Goal: Task Accomplishment & Management: Manage account settings

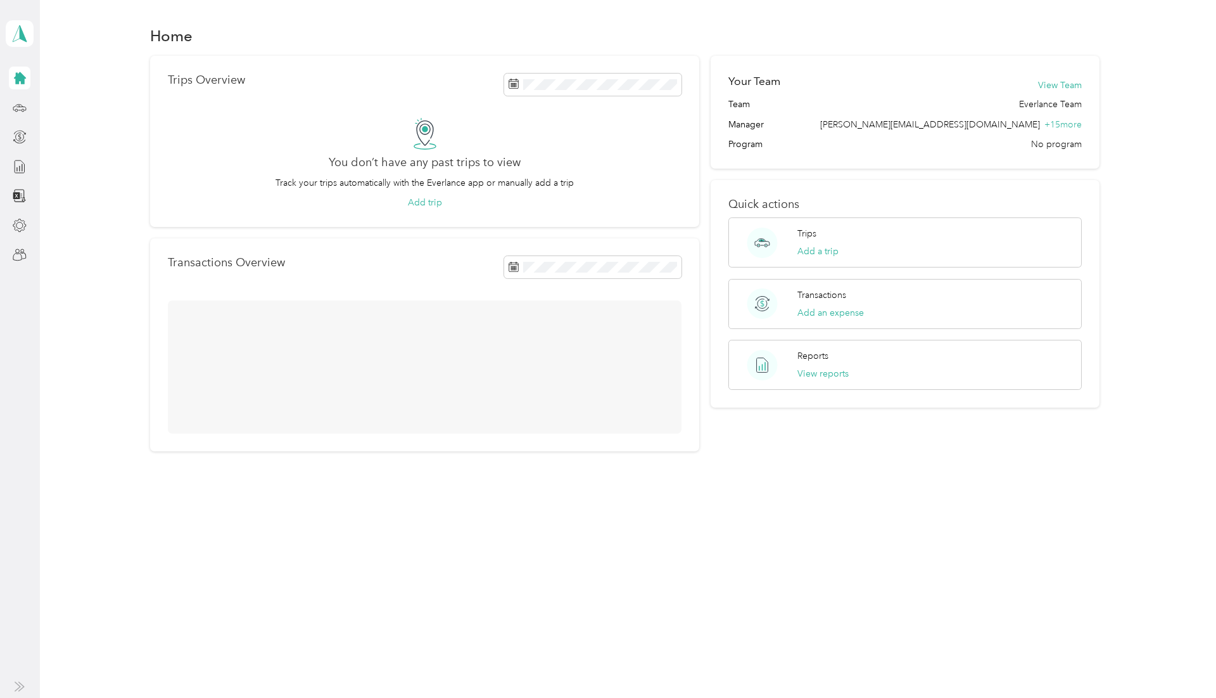
click at [6, 247] on div "[PERSON_NAME] Personal dashboard" at bounding box center [20, 133] width 28 height 266
click at [12, 251] on div at bounding box center [20, 254] width 22 height 23
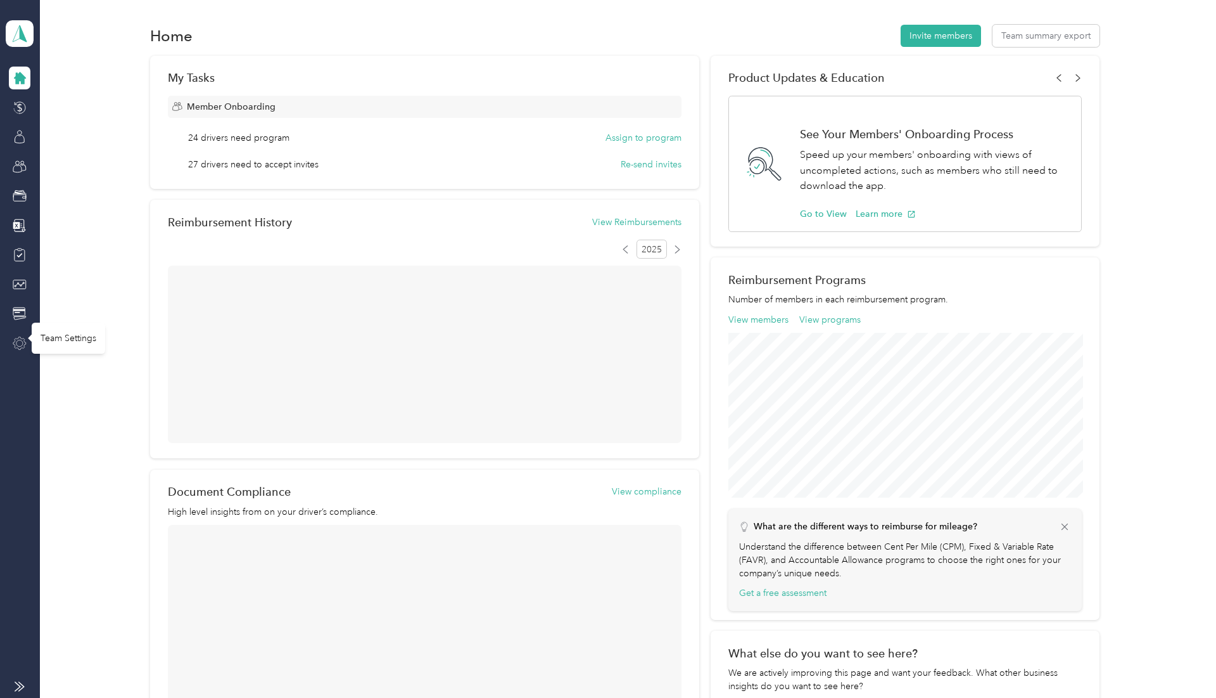
click at [20, 349] on icon at bounding box center [19, 342] width 13 height 13
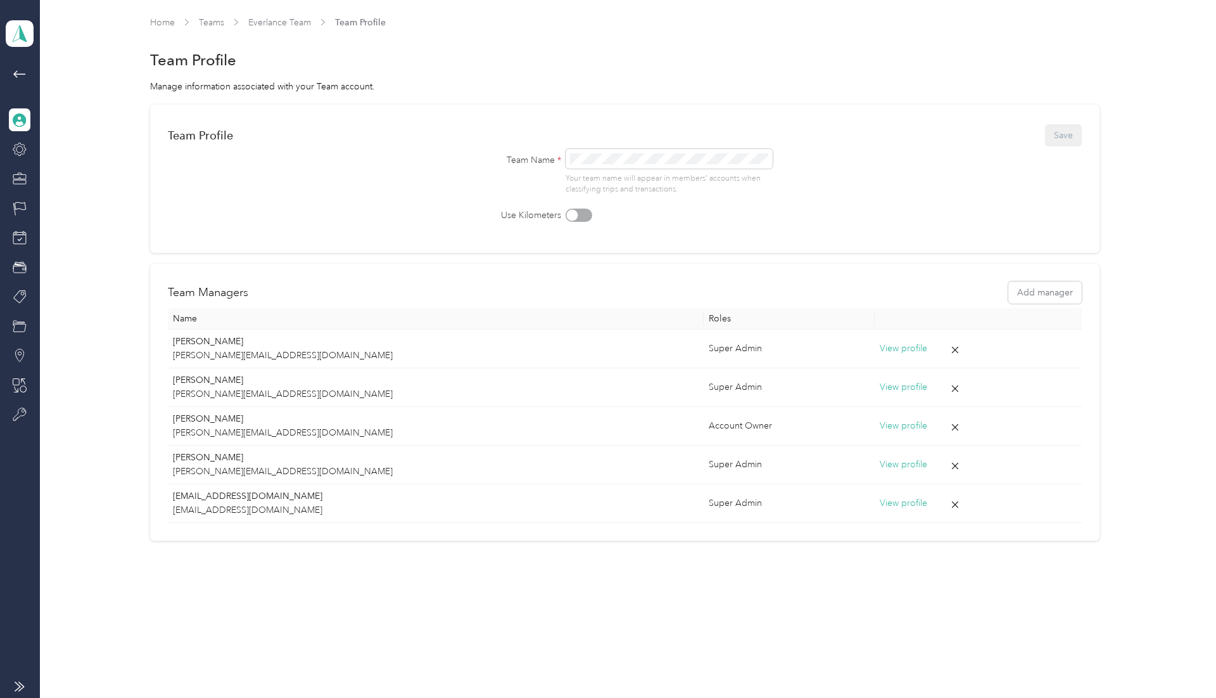
click at [26, 687] on div at bounding box center [20, 689] width 40 height 17
click at [22, 685] on icon at bounding box center [20, 686] width 10 height 10
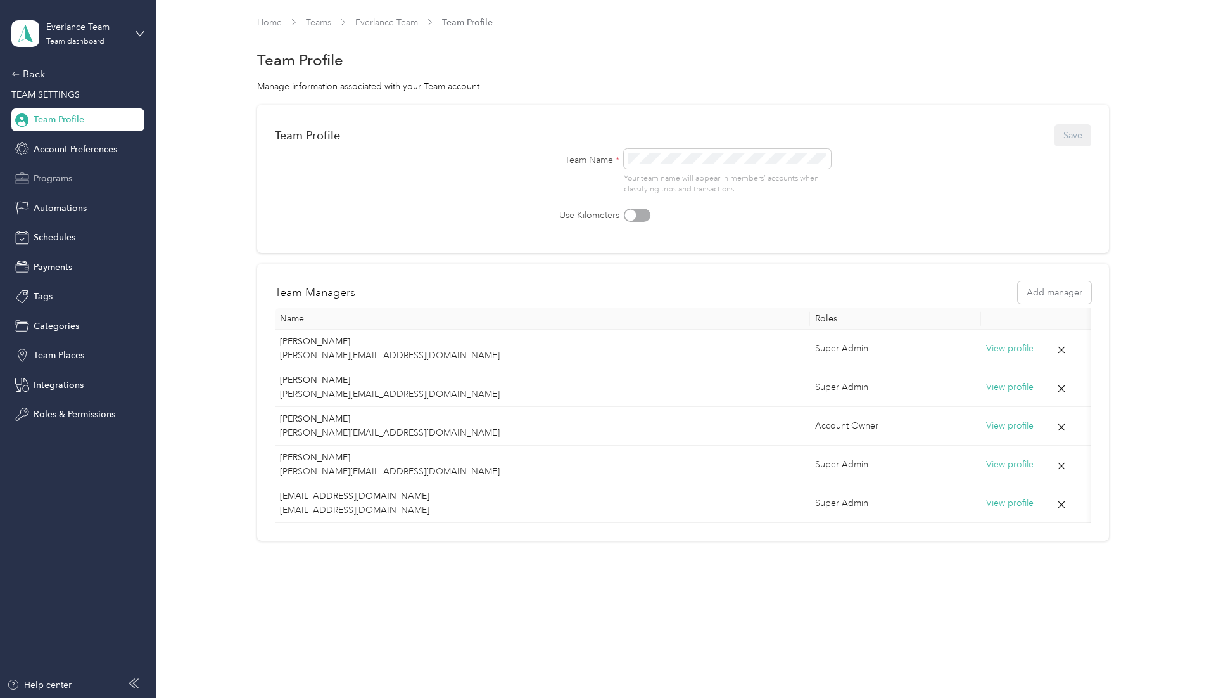
click at [79, 183] on div "Programs" at bounding box center [77, 178] width 133 height 23
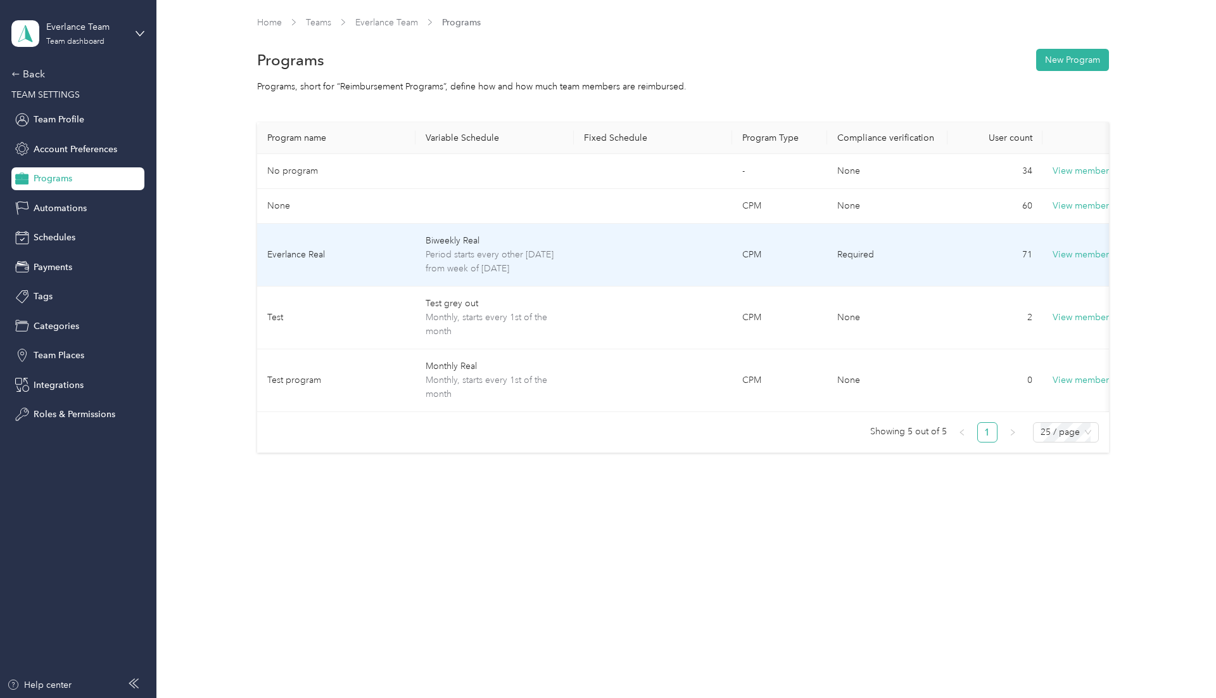
click at [601, 228] on td at bounding box center [653, 255] width 158 height 63
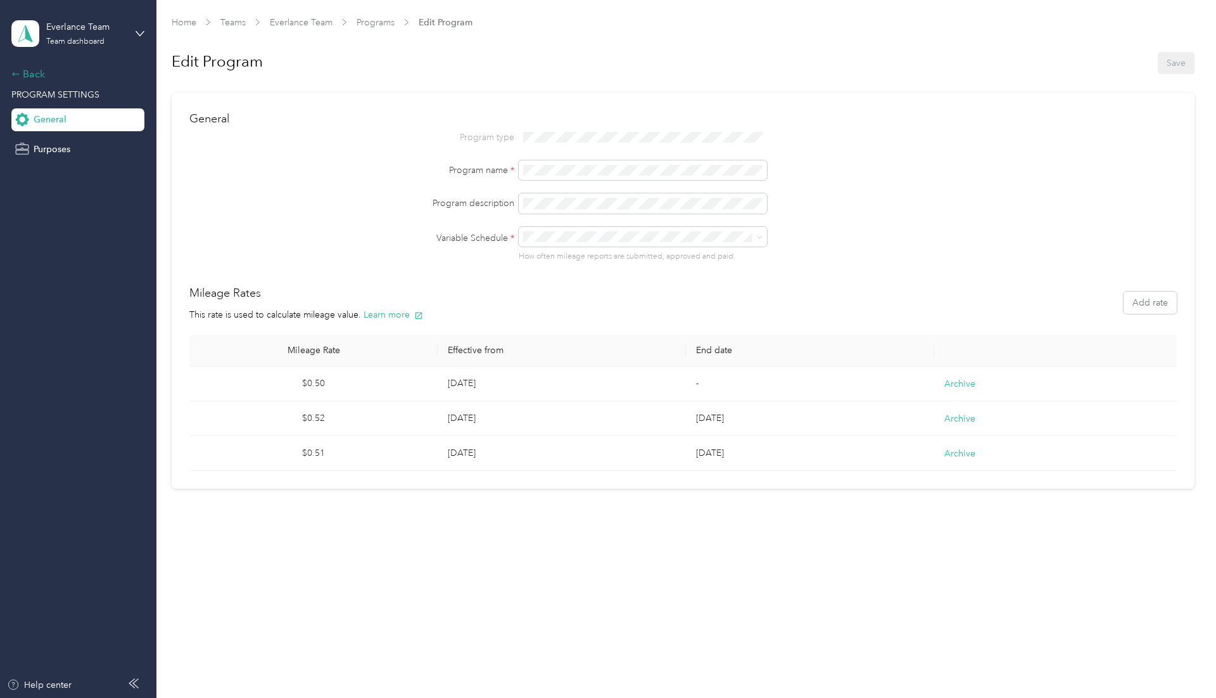
click at [18, 79] on div "Back" at bounding box center [74, 74] width 127 height 15
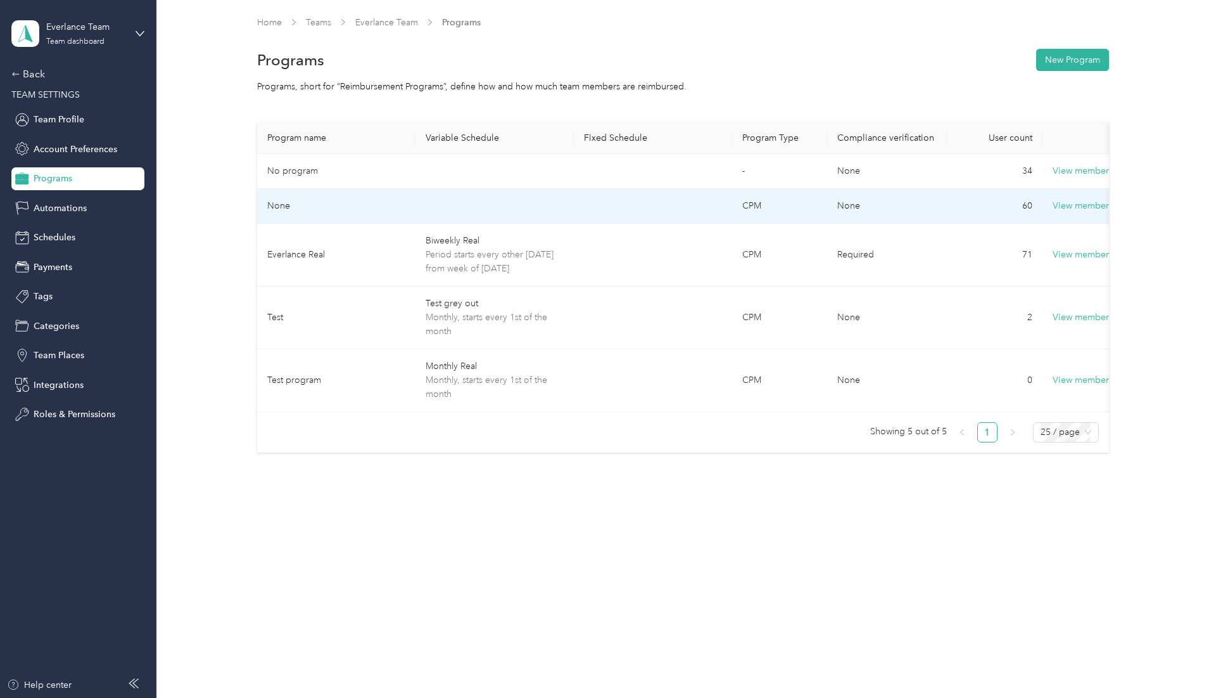
click at [386, 221] on td "None" at bounding box center [336, 206] width 158 height 35
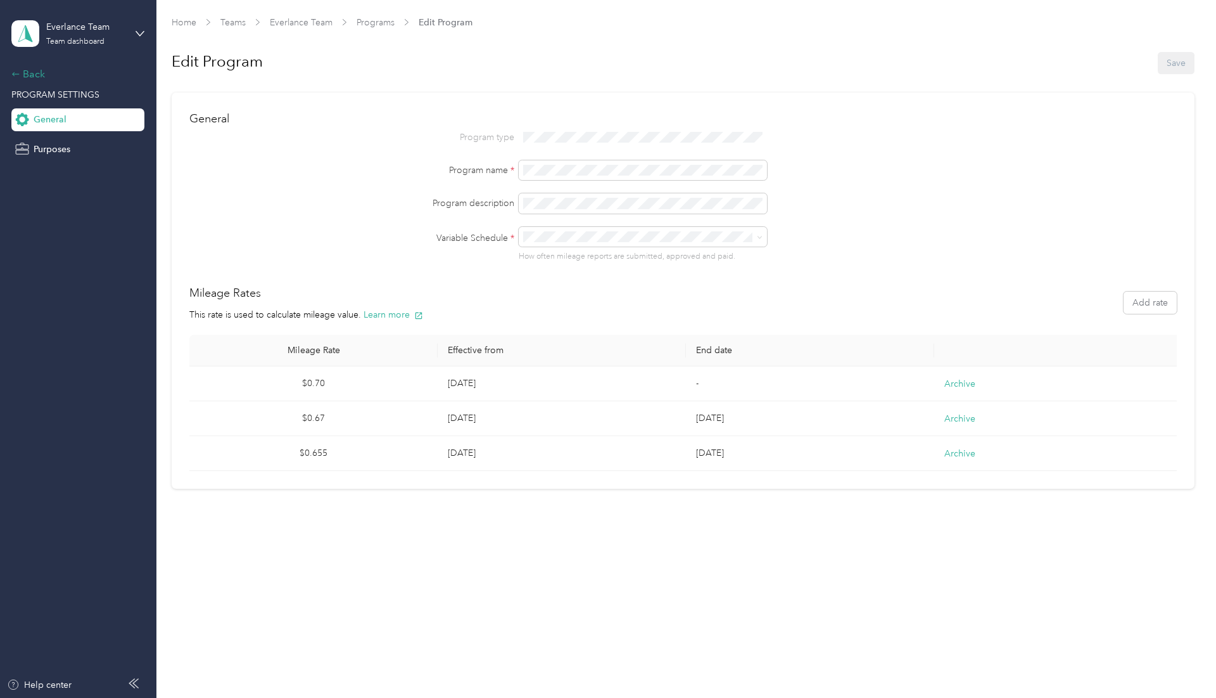
click at [17, 72] on icon at bounding box center [15, 74] width 9 height 9
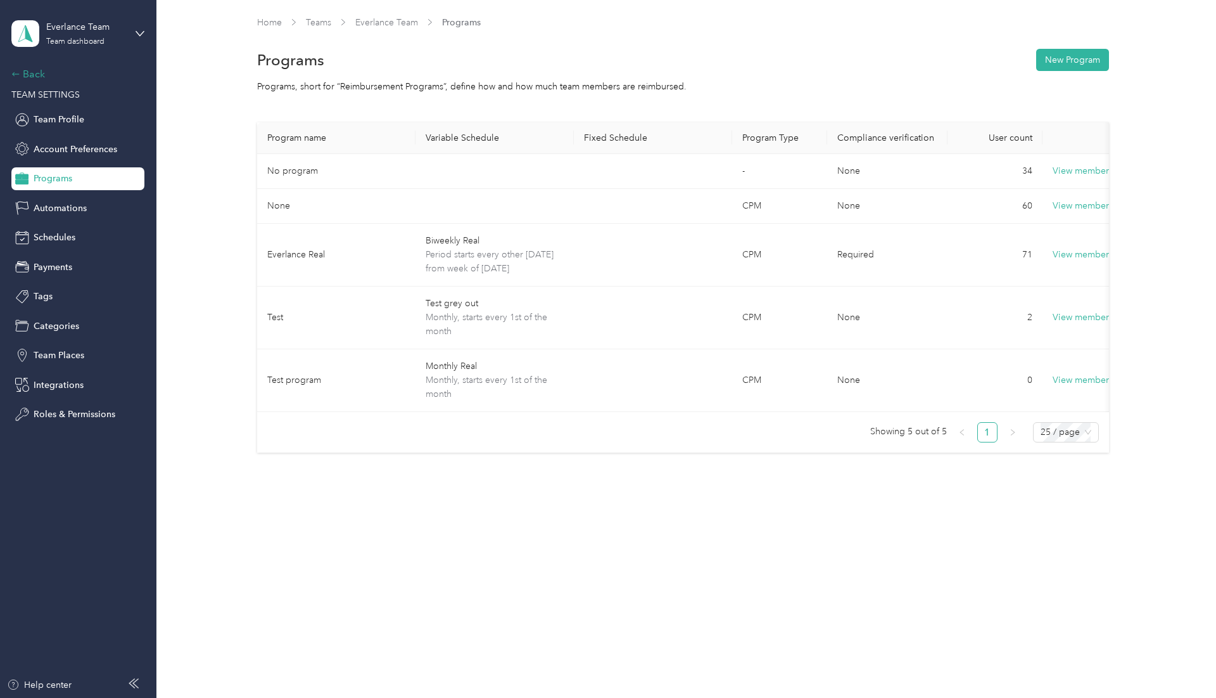
click at [36, 76] on div "Back" at bounding box center [74, 74] width 127 height 15
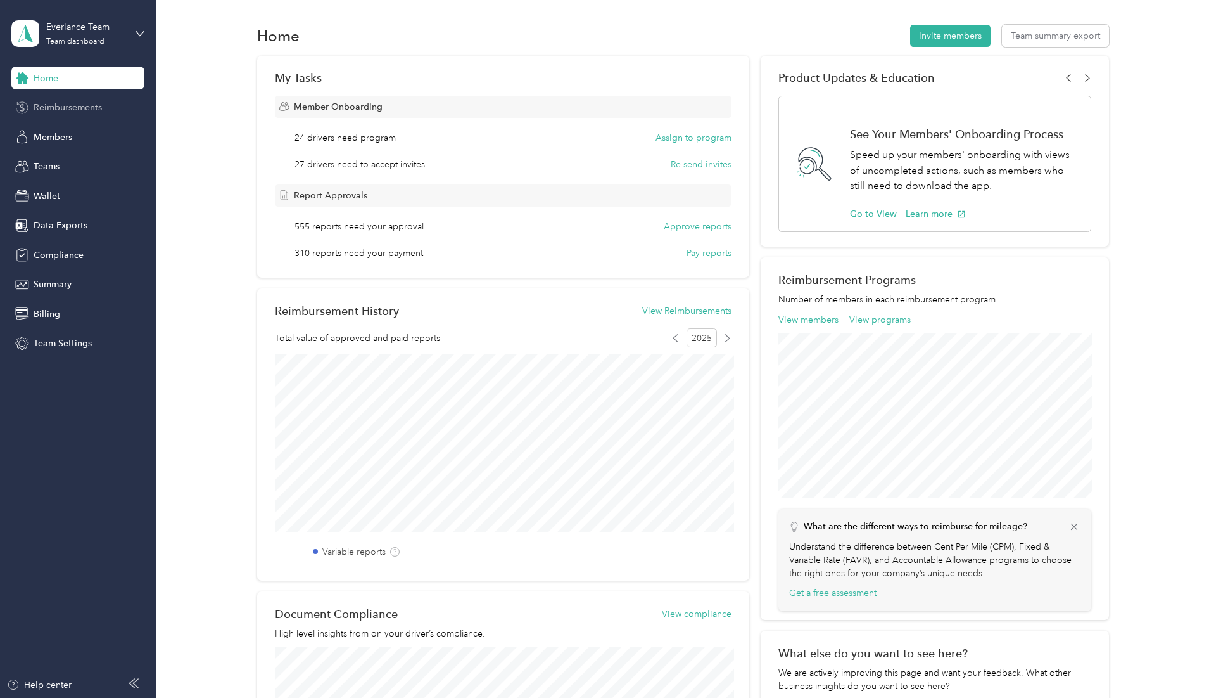
click at [58, 115] on div "Reimbursements" at bounding box center [77, 107] width 133 height 23
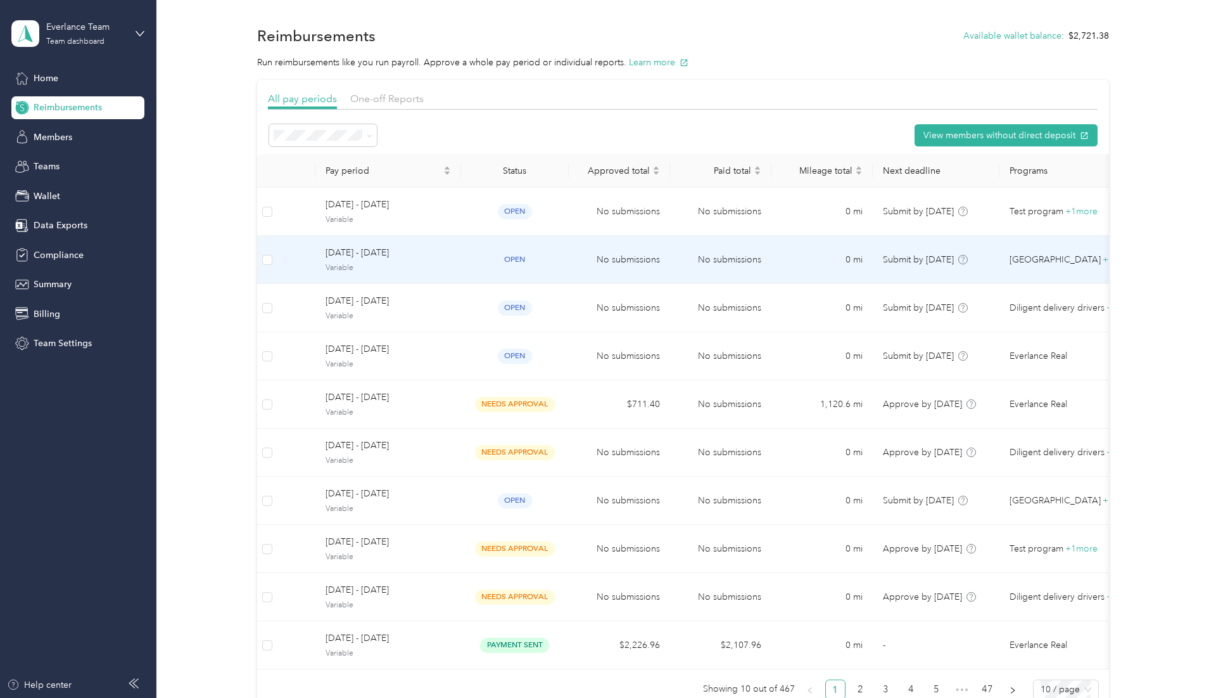
click at [515, 250] on td "open" at bounding box center [515, 260] width 108 height 48
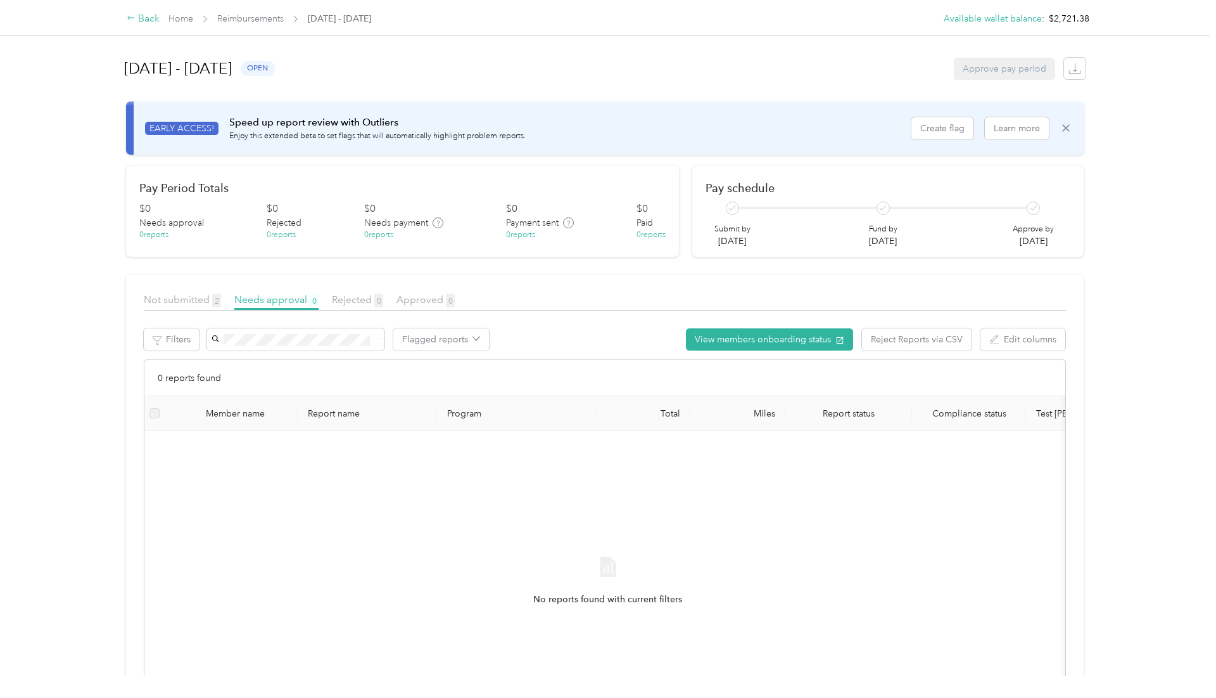
click at [143, 13] on div "Back" at bounding box center [143, 18] width 33 height 15
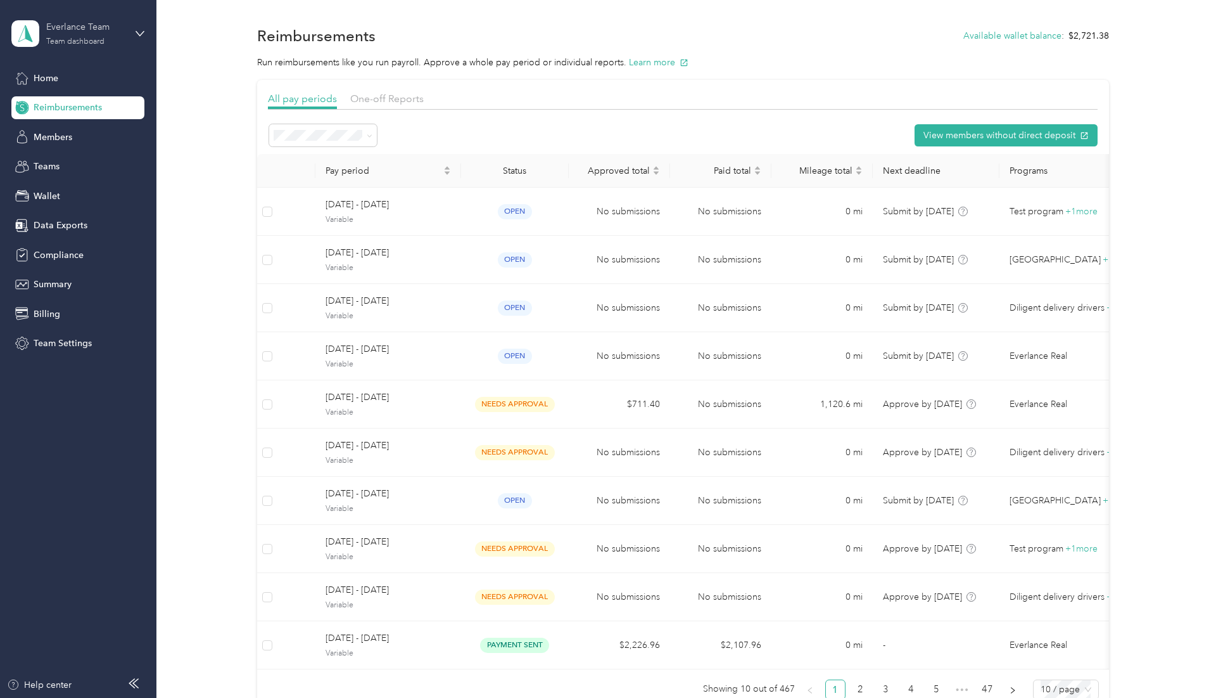
click at [77, 38] on div "Team dashboard" at bounding box center [75, 42] width 58 height 8
click at [75, 136] on div "Personal dashboard" at bounding box center [63, 132] width 80 height 13
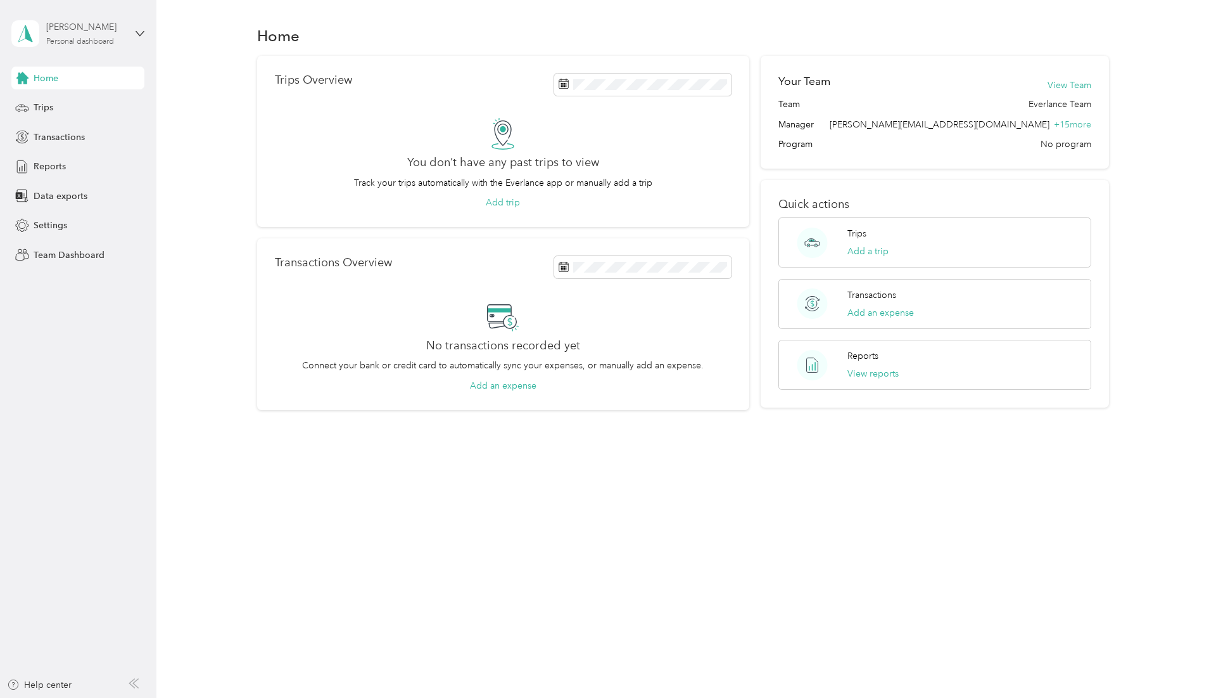
click at [99, 42] on div "Personal dashboard" at bounding box center [80, 42] width 68 height 8
click at [80, 106] on div "Team dashboard" at bounding box center [57, 103] width 68 height 13
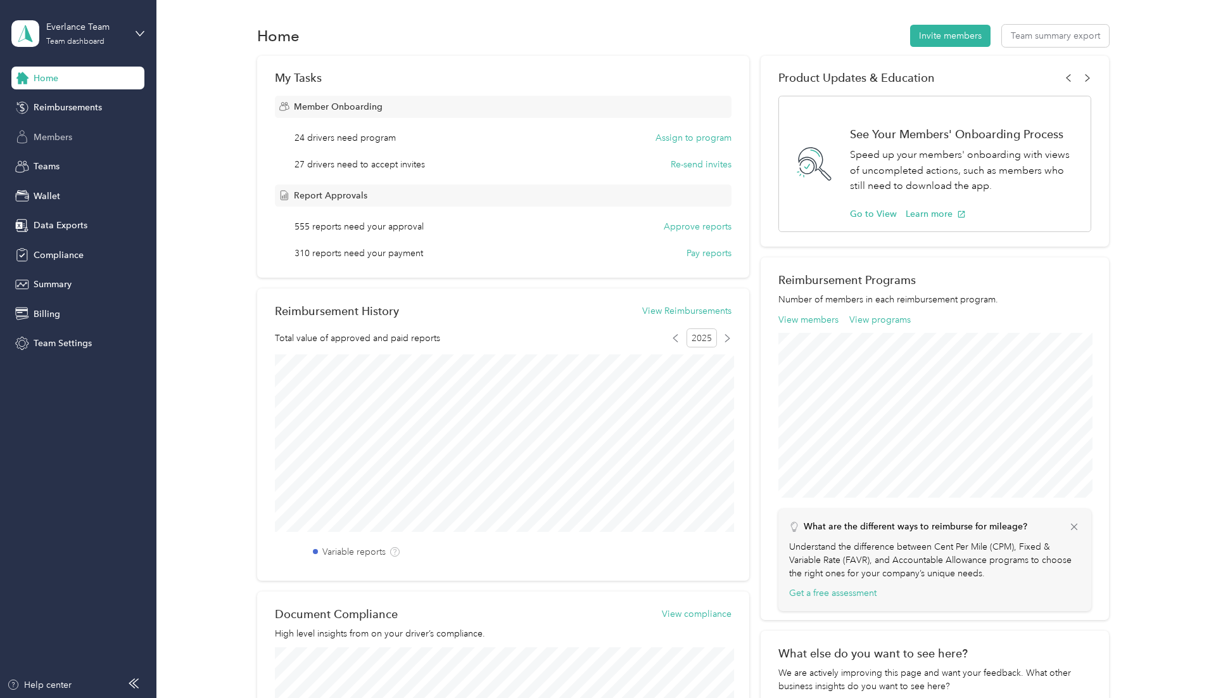
click at [61, 142] on span "Members" at bounding box center [53, 137] width 39 height 13
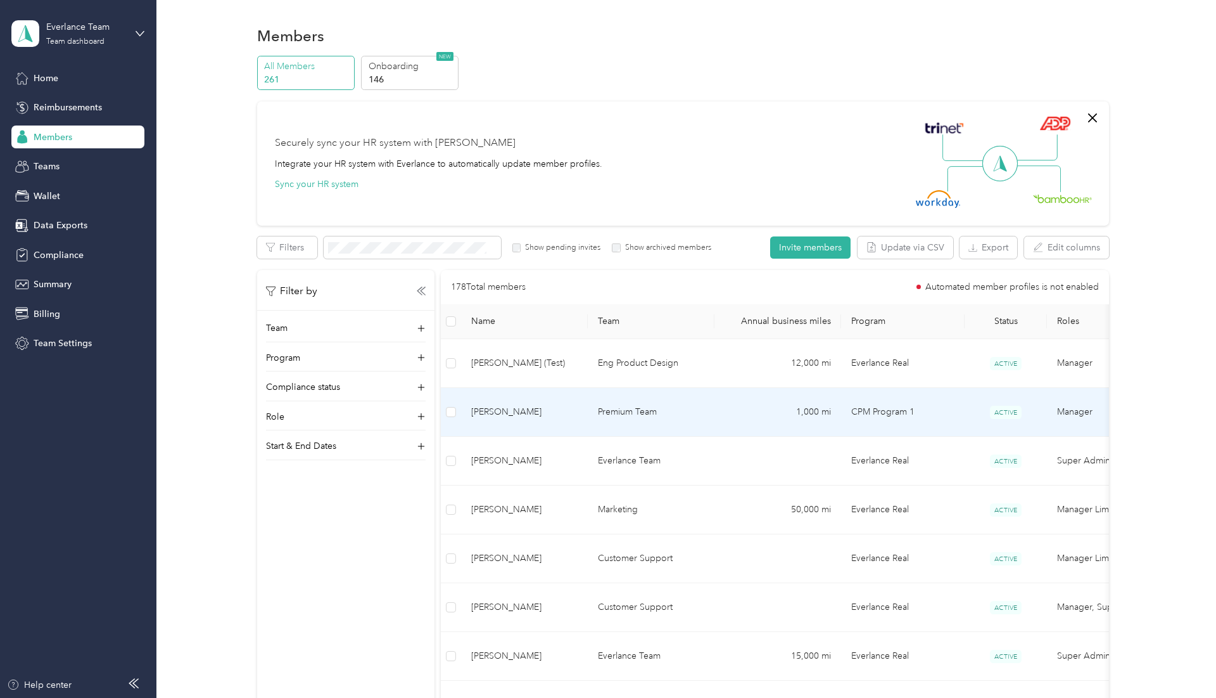
click at [628, 388] on td "Premium Team" at bounding box center [651, 412] width 127 height 49
